Goal: Information Seeking & Learning: Learn about a topic

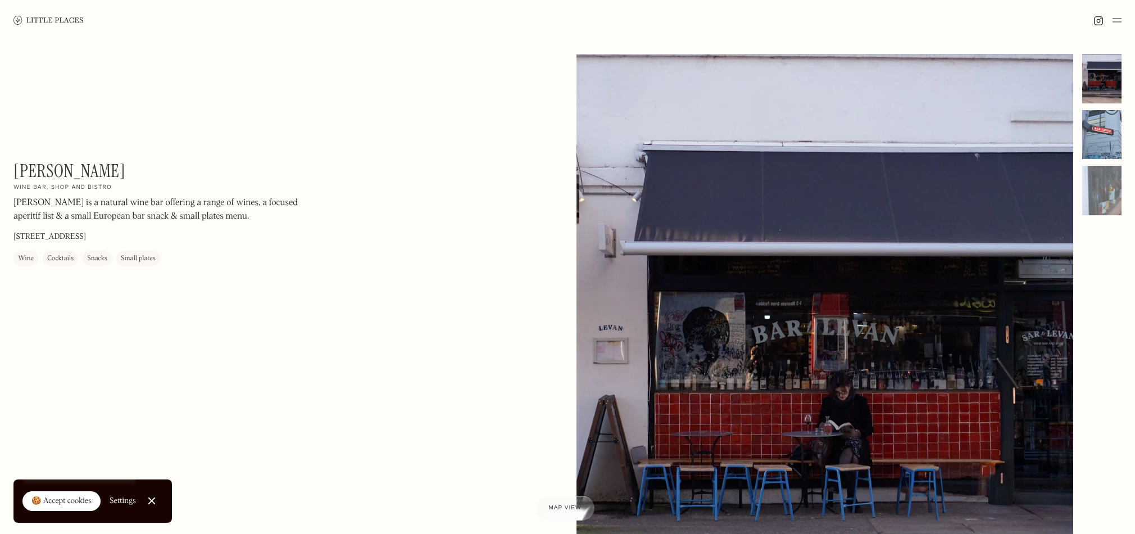
click at [1104, 129] on div at bounding box center [1101, 134] width 39 height 49
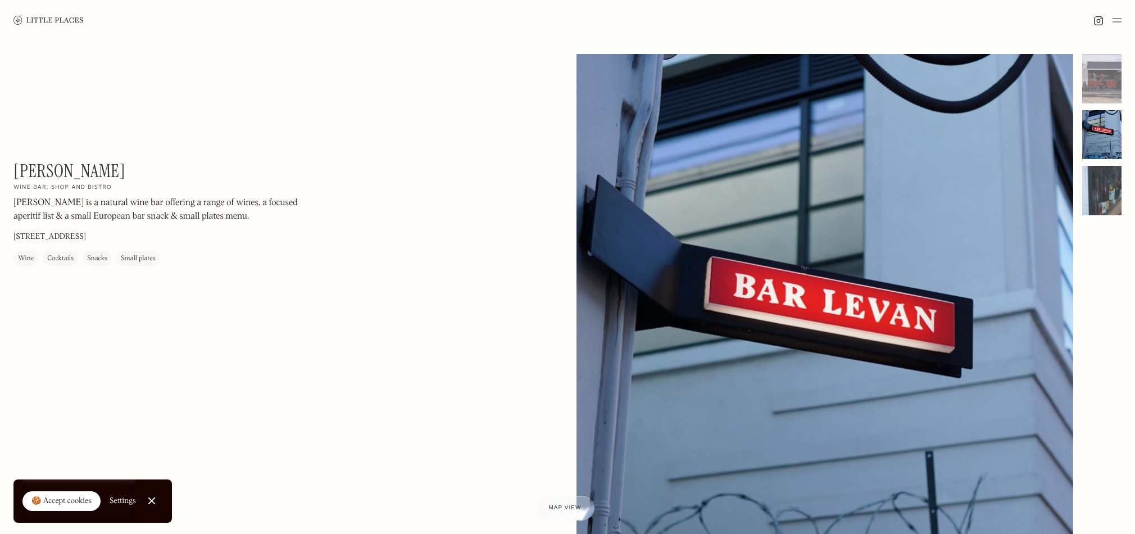
click at [1105, 196] on div at bounding box center [1101, 190] width 39 height 49
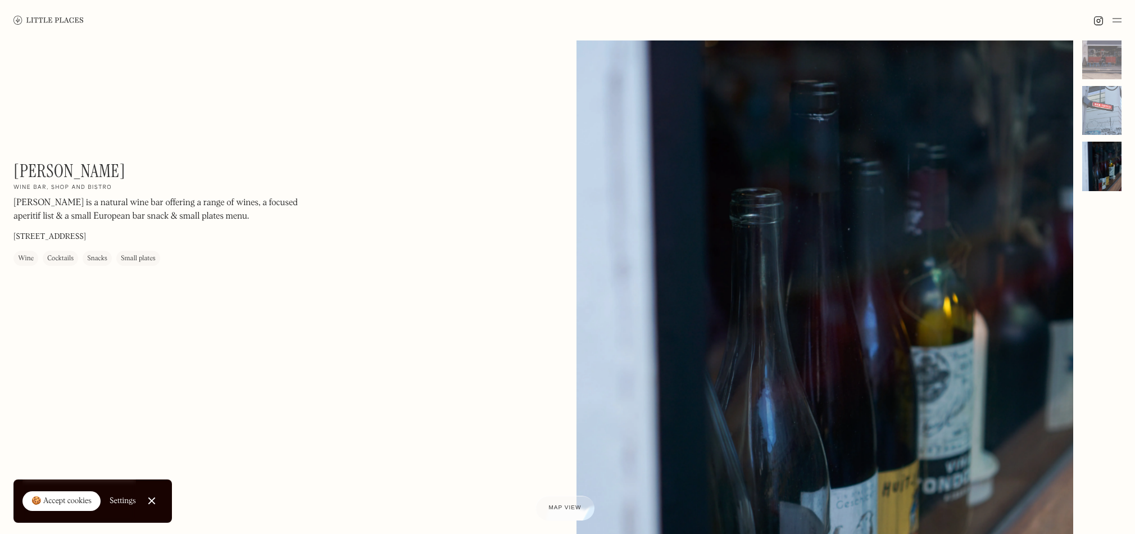
scroll to position [31, 0]
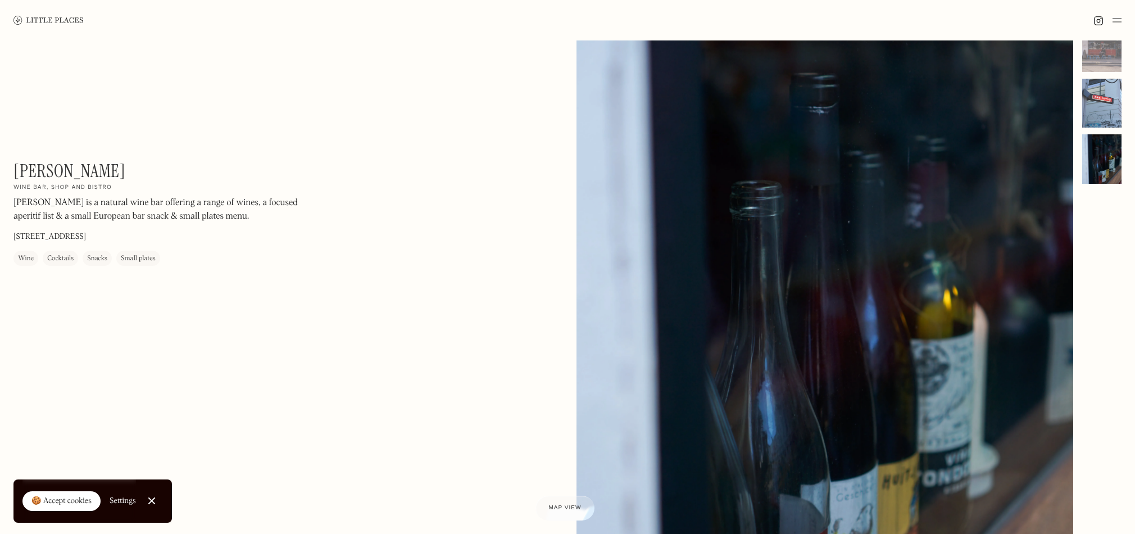
click at [1101, 102] on div at bounding box center [1101, 103] width 39 height 49
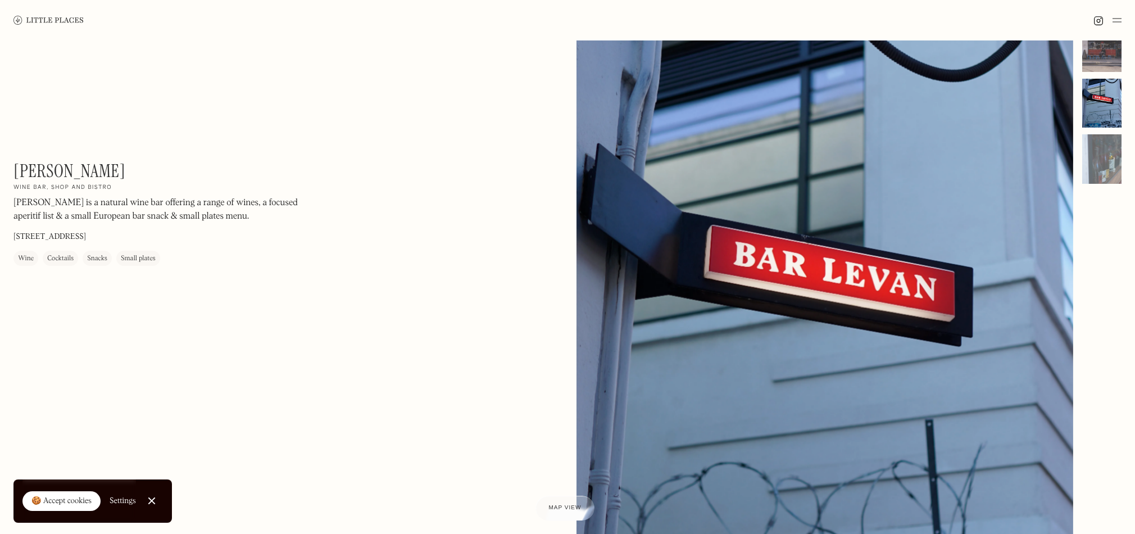
click at [1101, 56] on div at bounding box center [1101, 46] width 39 height 49
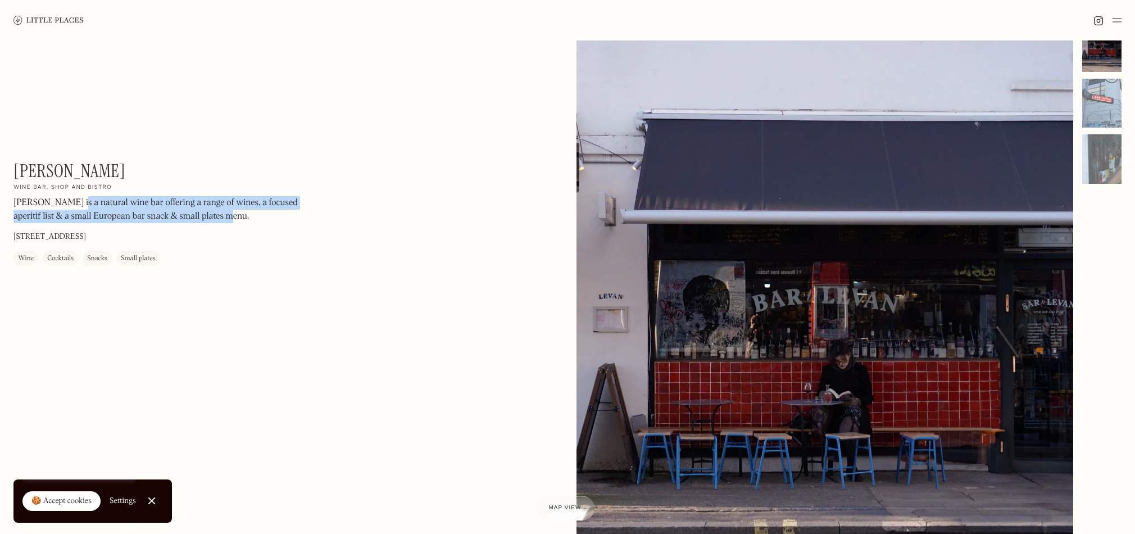
drag, startPoint x: 69, startPoint y: 206, endPoint x: 225, endPoint y: 215, distance: 156.5
click at [225, 215] on p "[PERSON_NAME] is a natural wine bar offering a range of wines, a focused aperit…" at bounding box center [164, 209] width 303 height 27
drag, startPoint x: 226, startPoint y: 215, endPoint x: 193, endPoint y: 238, distance: 40.4
click at [226, 215] on p "[PERSON_NAME] is a natural wine bar offering a range of wines, a focused aperit…" at bounding box center [164, 209] width 303 height 27
click at [25, 260] on div "Wine" at bounding box center [26, 258] width 16 height 11
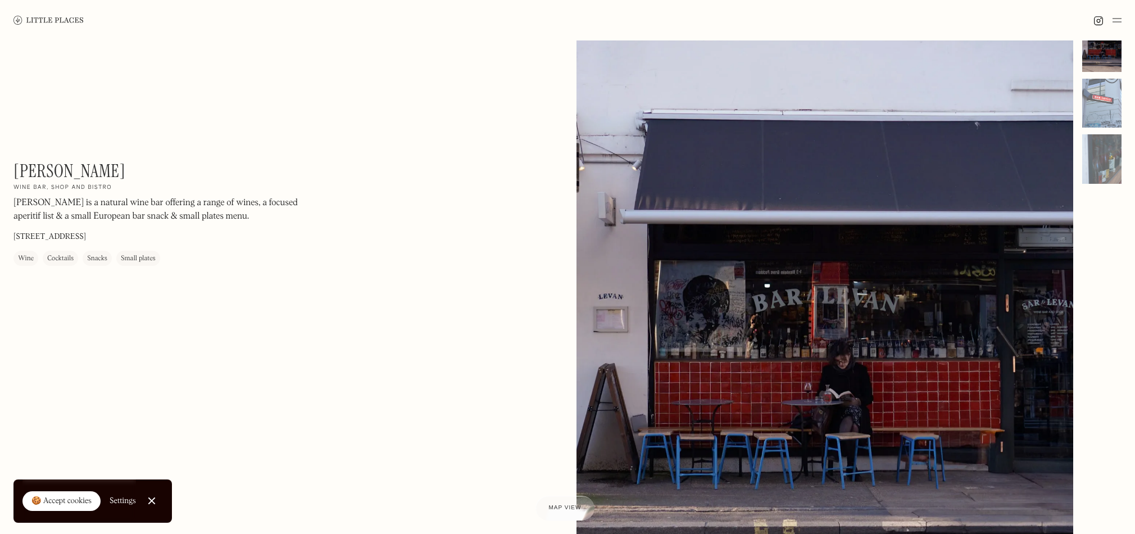
click at [25, 257] on div "Wine" at bounding box center [26, 258] width 16 height 11
